Goal: Task Accomplishment & Management: Use online tool/utility

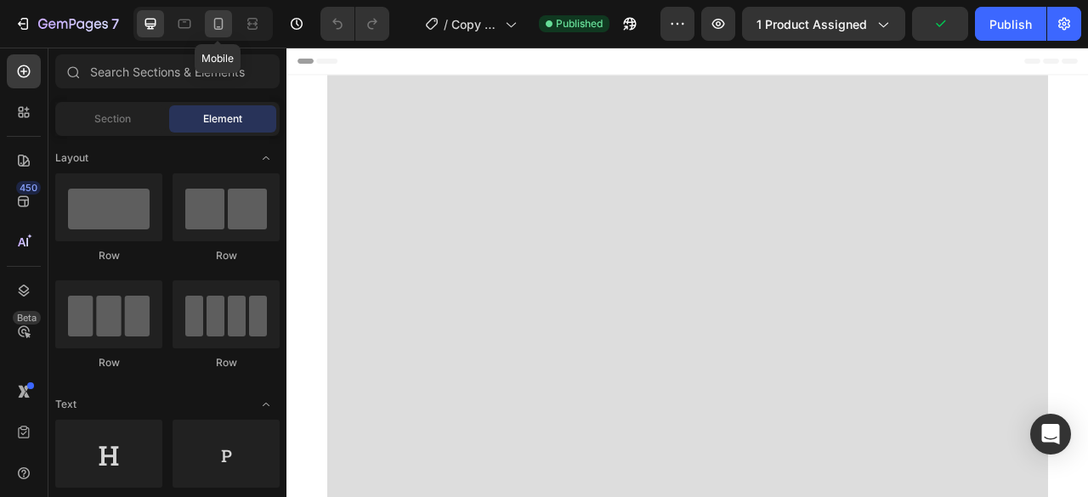
click at [223, 25] on icon at bounding box center [218, 23] width 17 height 17
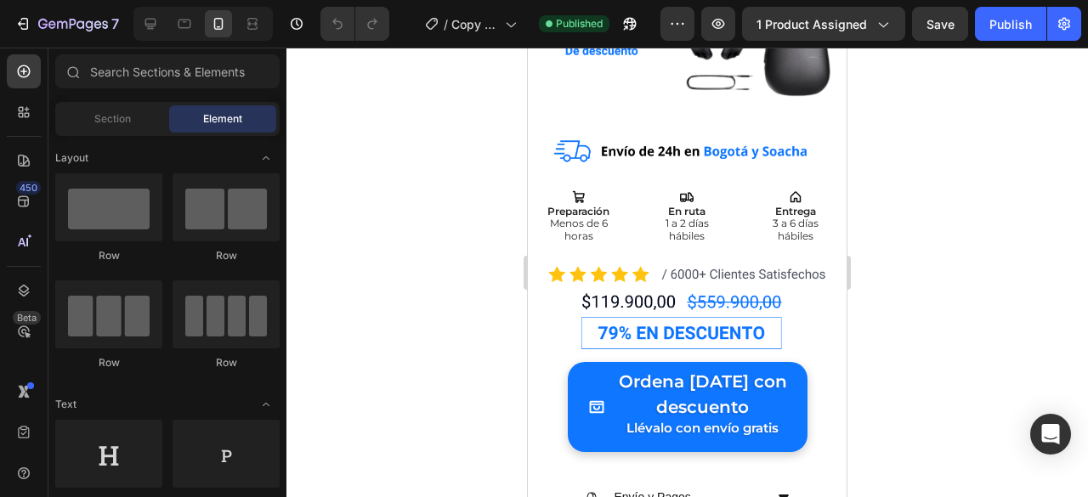
scroll to position [721, 0]
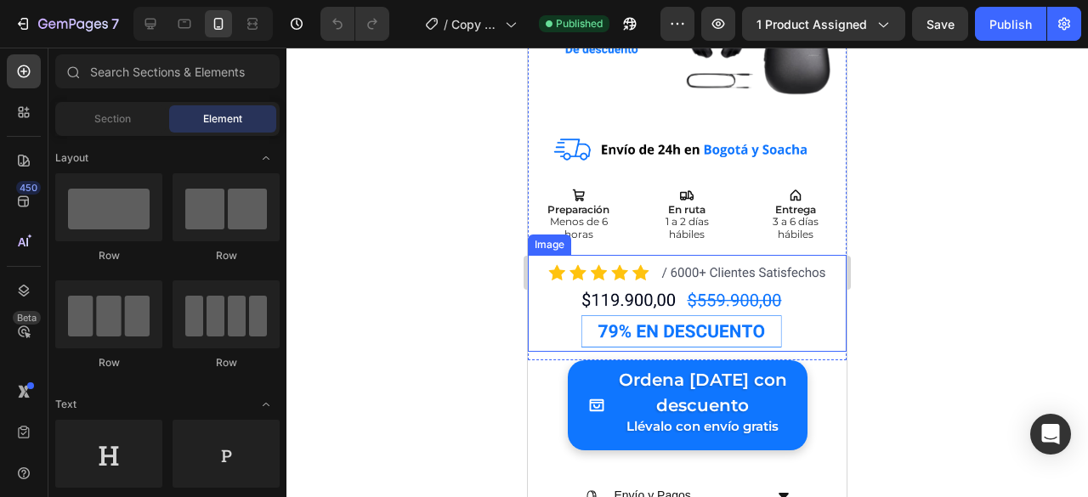
click at [727, 255] on img at bounding box center [687, 303] width 319 height 97
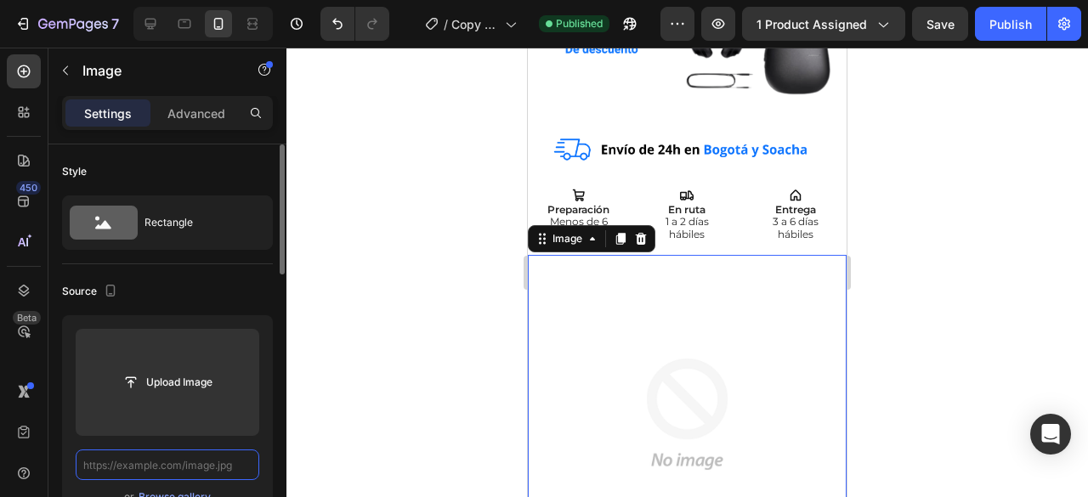
scroll to position [0, 0]
paste input "[URL][DOMAIN_NAME]"
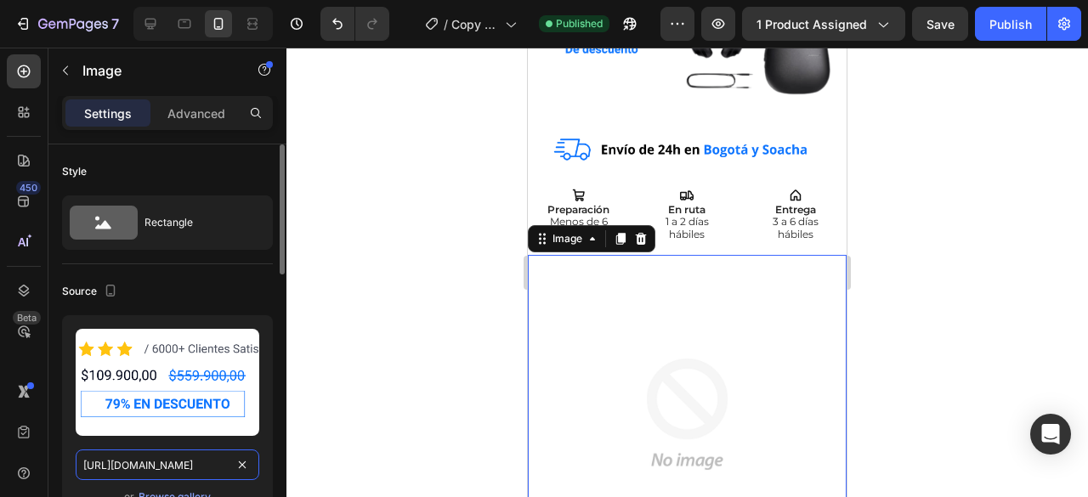
scroll to position [0, 108]
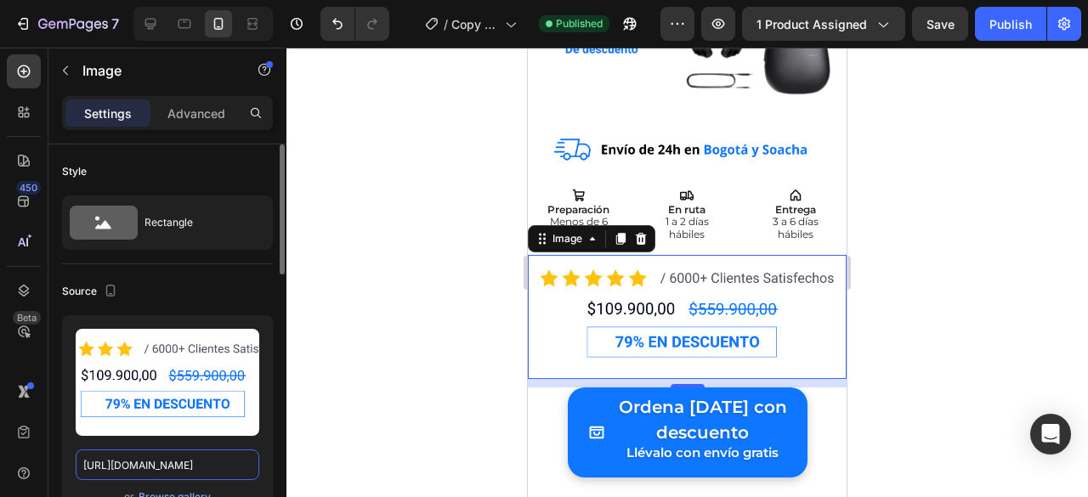
type input "[URL][DOMAIN_NAME]"
click at [921, 235] on div at bounding box center [686, 273] width 801 height 450
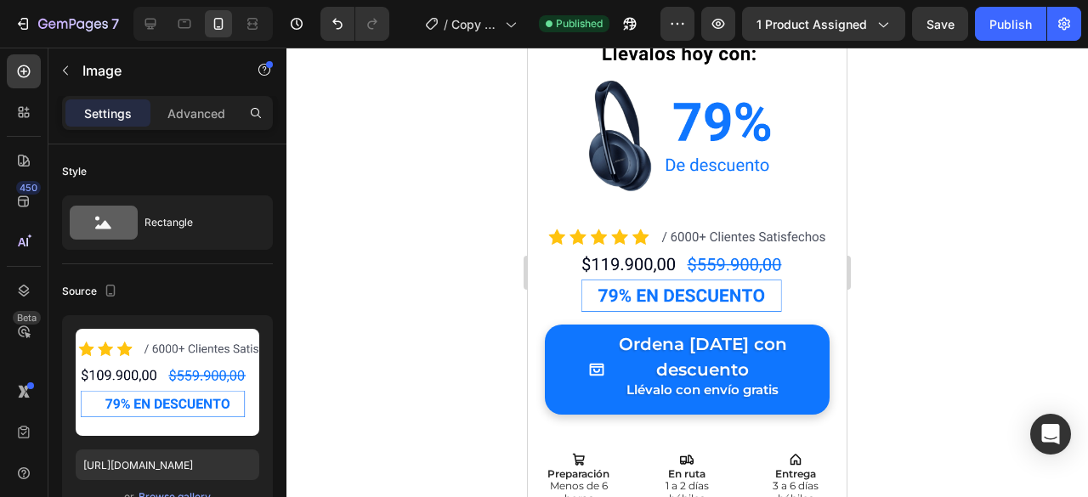
scroll to position [2571, 0]
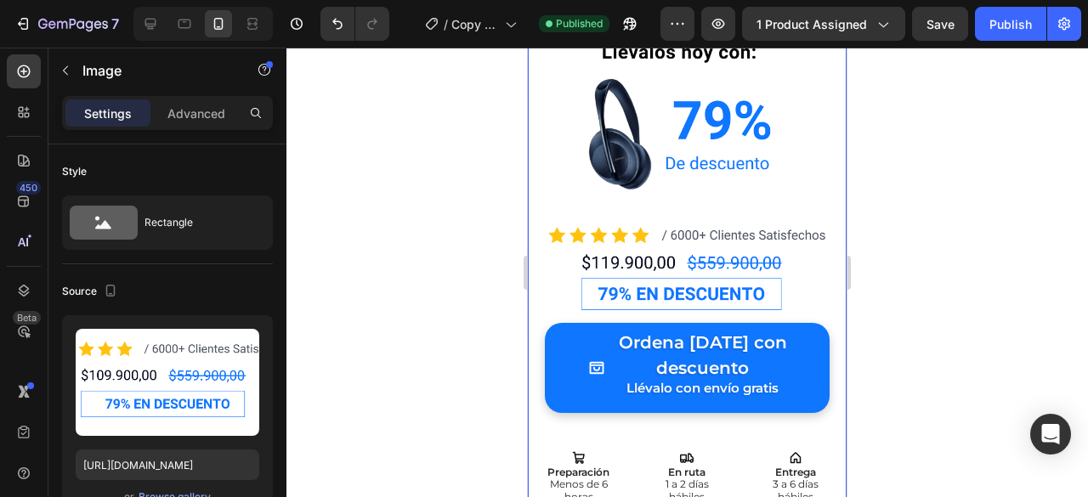
click at [690, 218] on img at bounding box center [687, 266] width 319 height 97
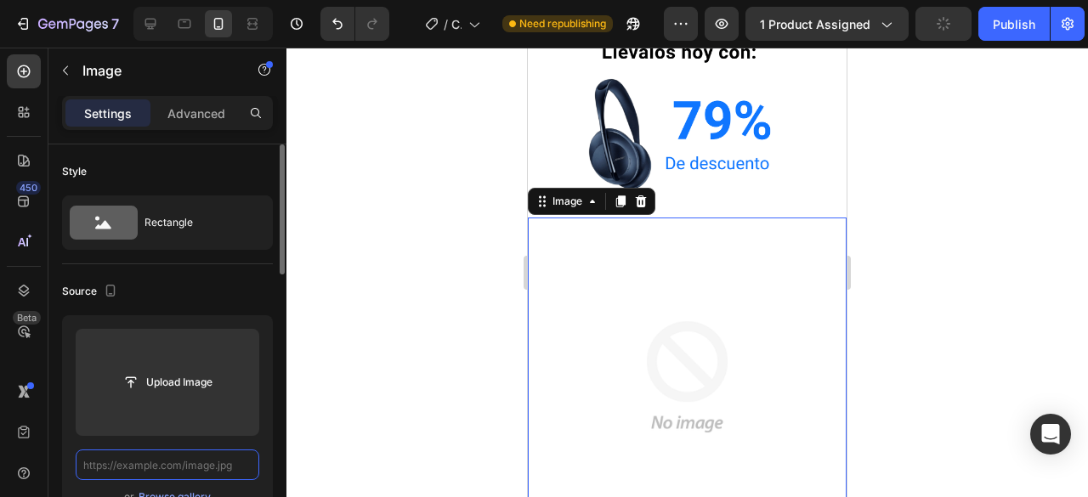
scroll to position [0, 0]
paste input "[URL][DOMAIN_NAME]"
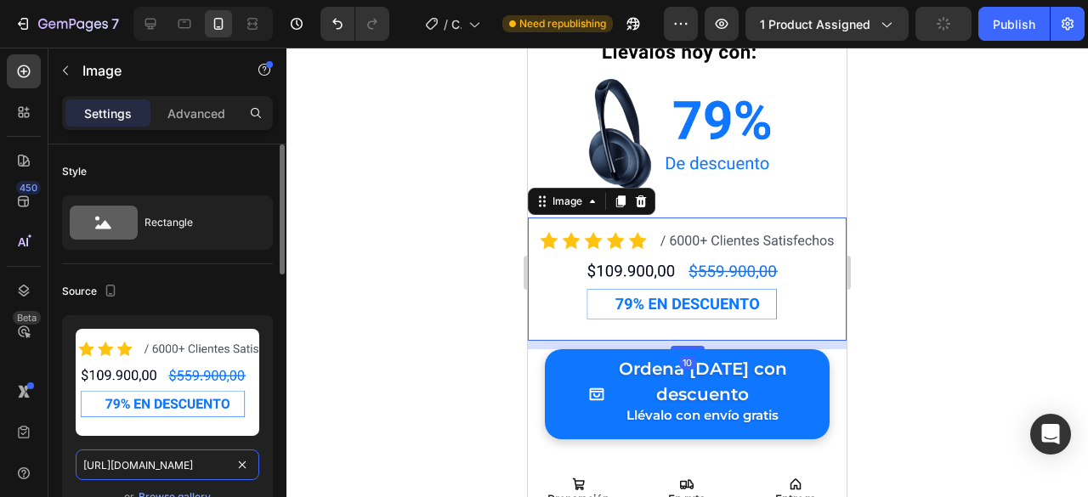
scroll to position [0, 108]
type input "[URL][DOMAIN_NAME]"
click at [919, 206] on div at bounding box center [686, 273] width 801 height 450
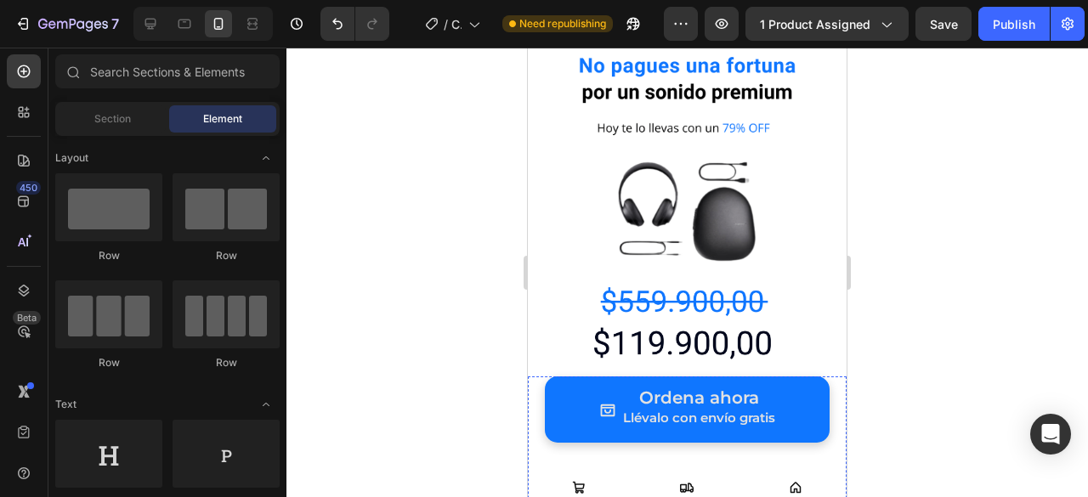
scroll to position [5170, 0]
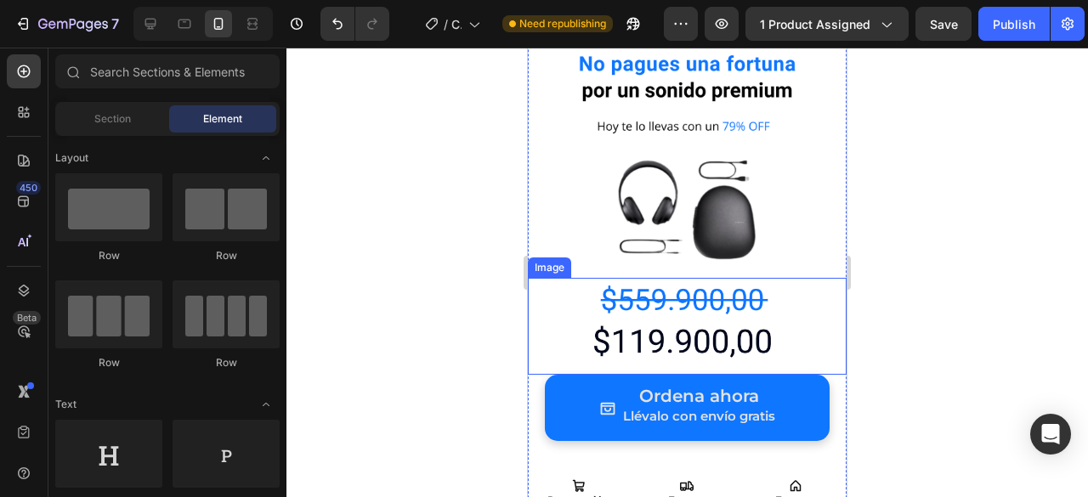
click at [707, 278] on img at bounding box center [687, 326] width 319 height 97
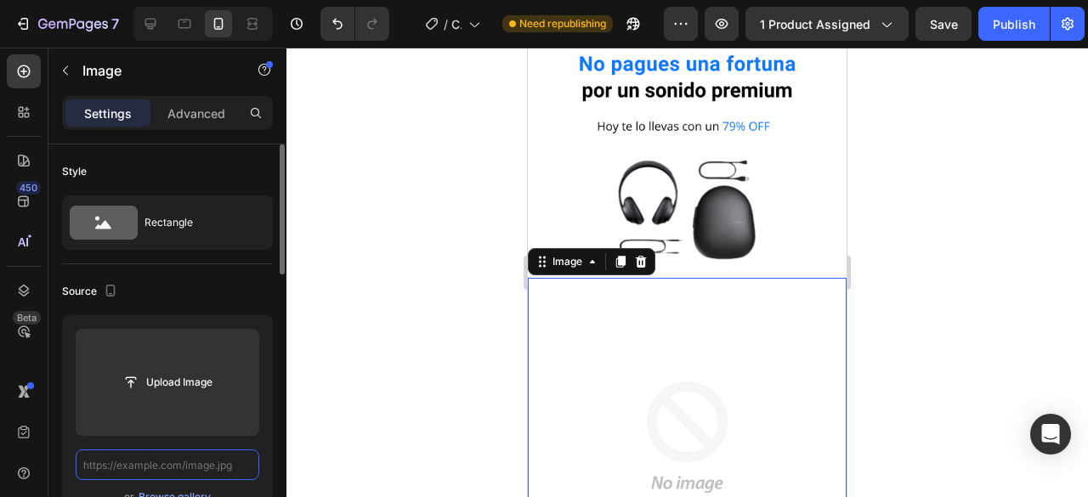
scroll to position [0, 0]
paste input "[URL][DOMAIN_NAME]"
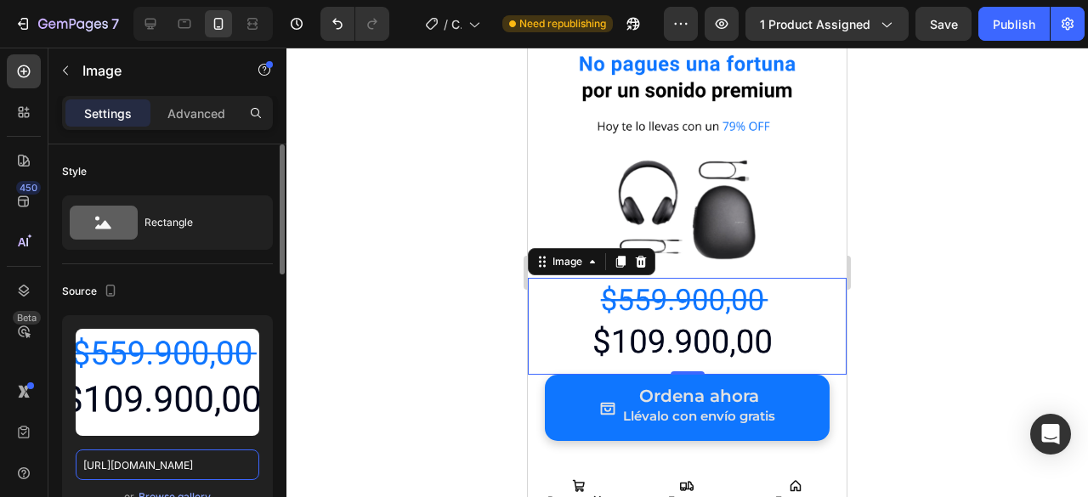
type input "[URL][DOMAIN_NAME]"
click at [952, 208] on div at bounding box center [686, 273] width 801 height 450
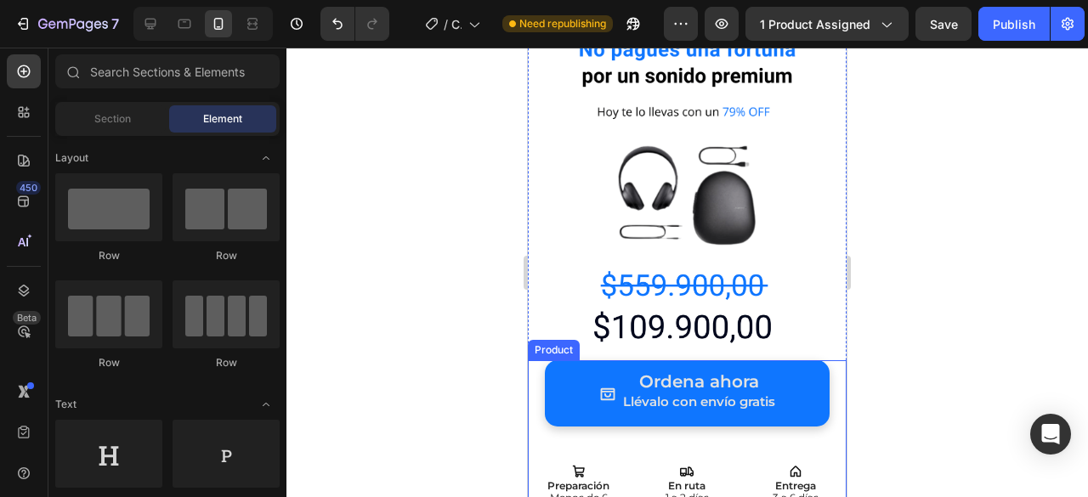
scroll to position [5183, 0]
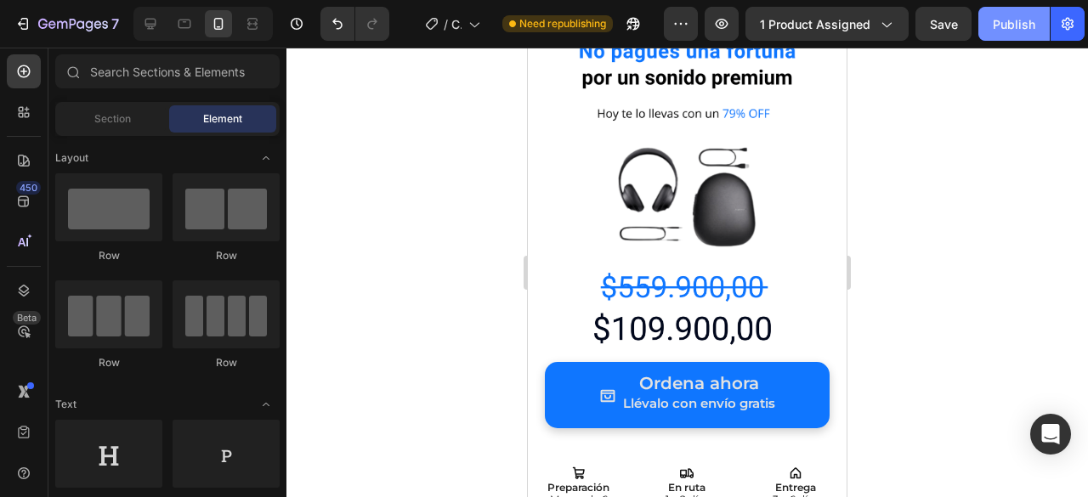
click at [1028, 27] on div "Publish" at bounding box center [1014, 24] width 42 height 18
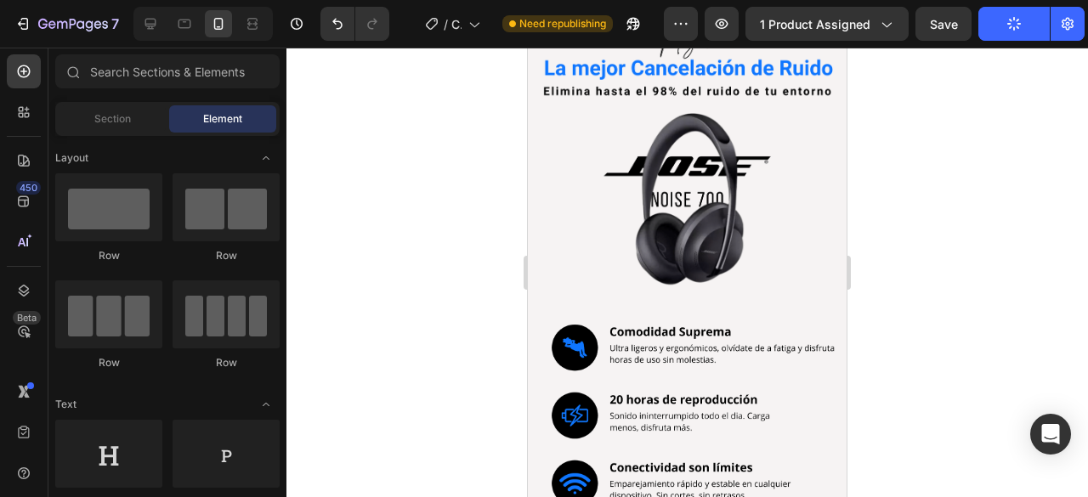
scroll to position [0, 0]
